Goal: Find specific page/section: Find specific page/section

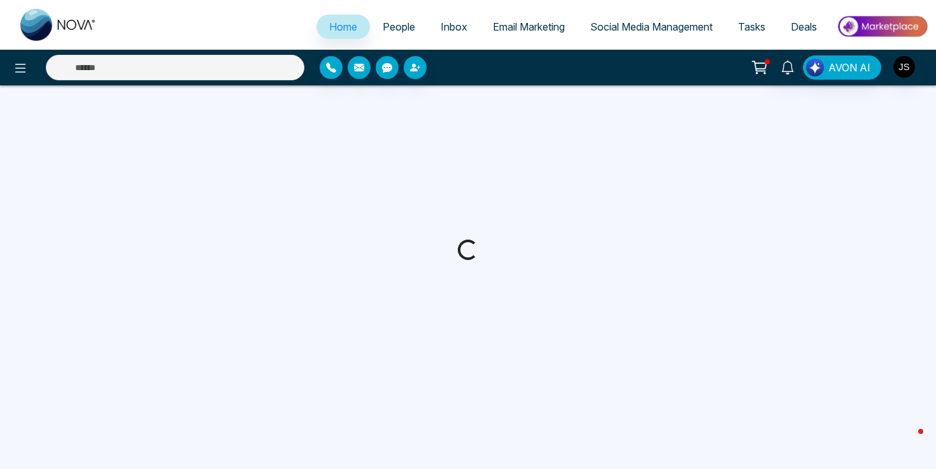
select select "*"
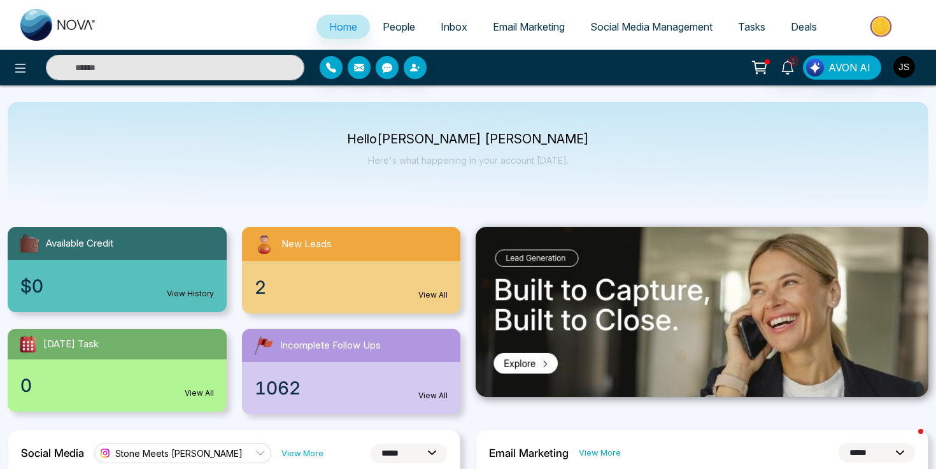
click at [383, 24] on span "People" at bounding box center [399, 26] width 32 height 13
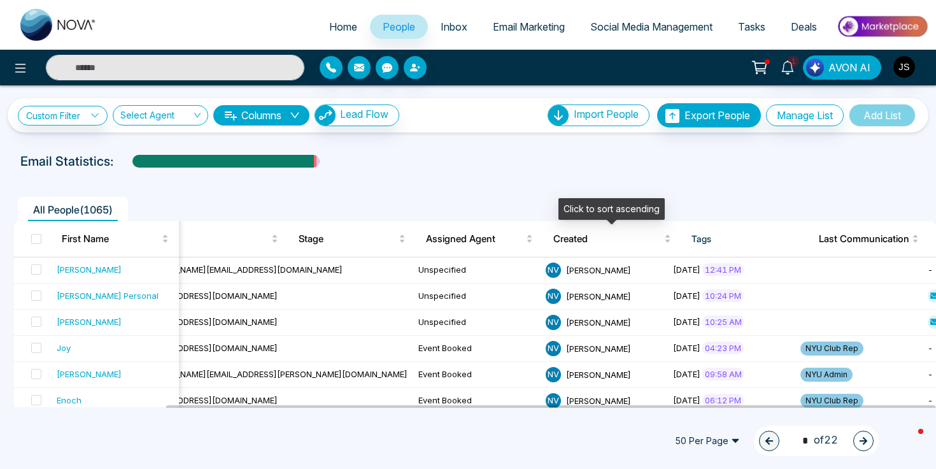
click at [513, 190] on div "All People ( 1065 )" at bounding box center [468, 204] width 926 height 32
click at [536, 166] on div "Email Statistics:" at bounding box center [316, 161] width 592 height 19
